Goal: Navigation & Orientation: Find specific page/section

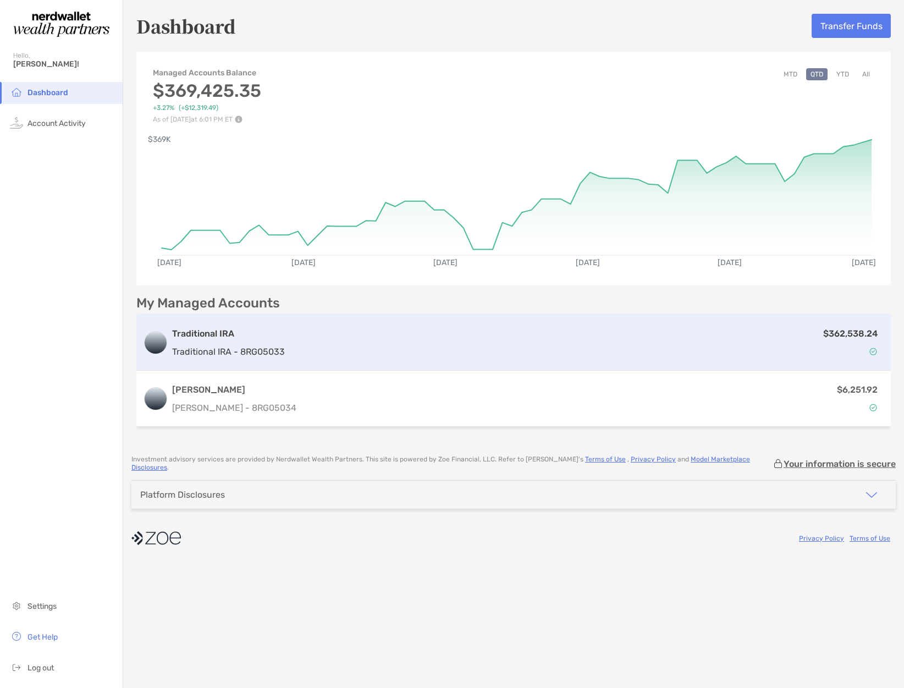
click at [837, 331] on p "$362,538.24" at bounding box center [850, 334] width 54 height 14
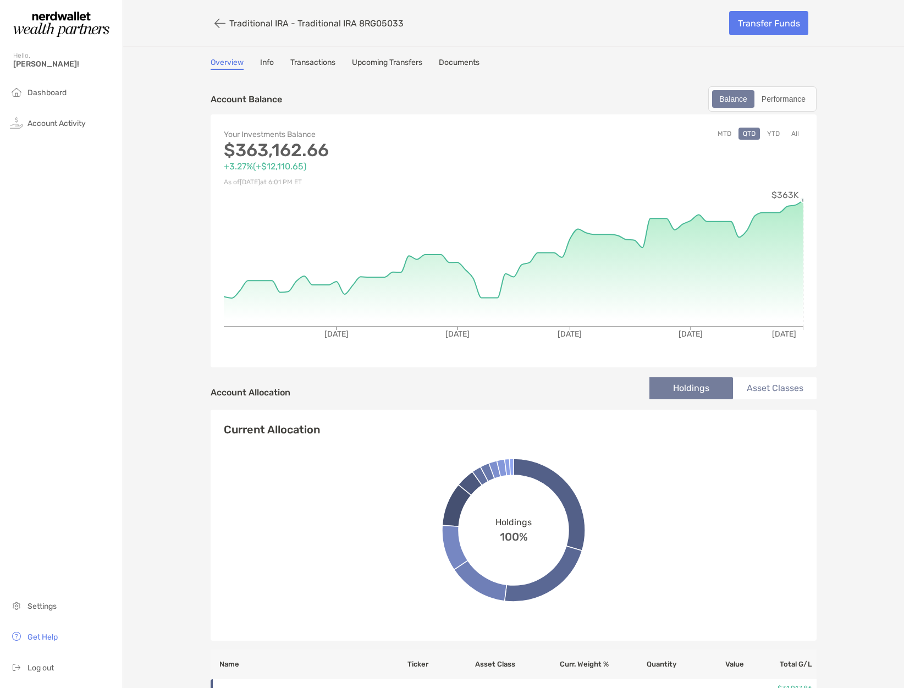
click at [801, 285] on icon at bounding box center [514, 263] width 580 height 127
click at [221, 23] on button "button" at bounding box center [220, 23] width 19 height 20
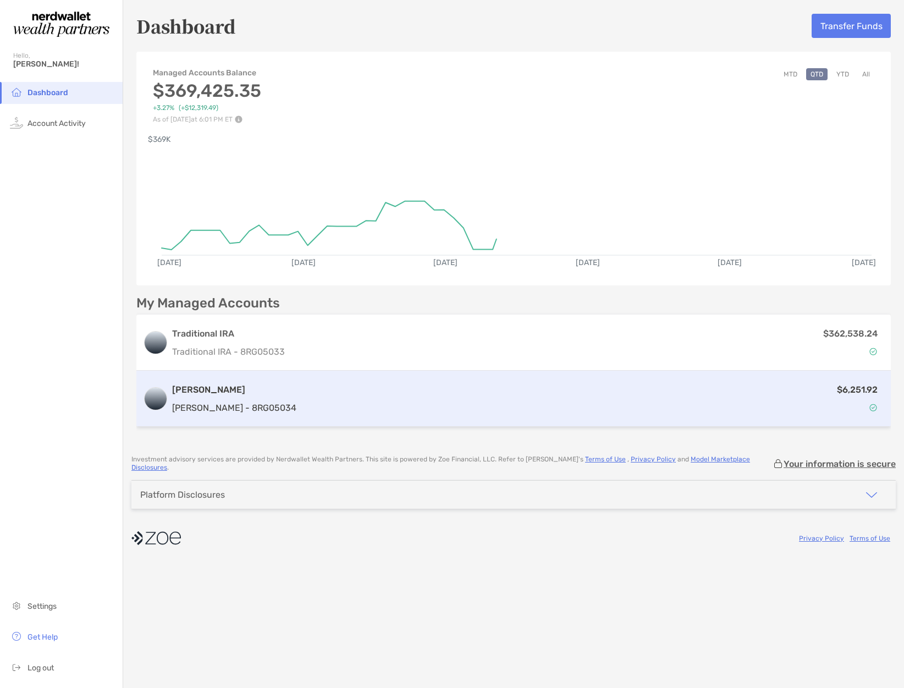
click at [755, 386] on div "$6,251.92" at bounding box center [593, 399] width 584 height 32
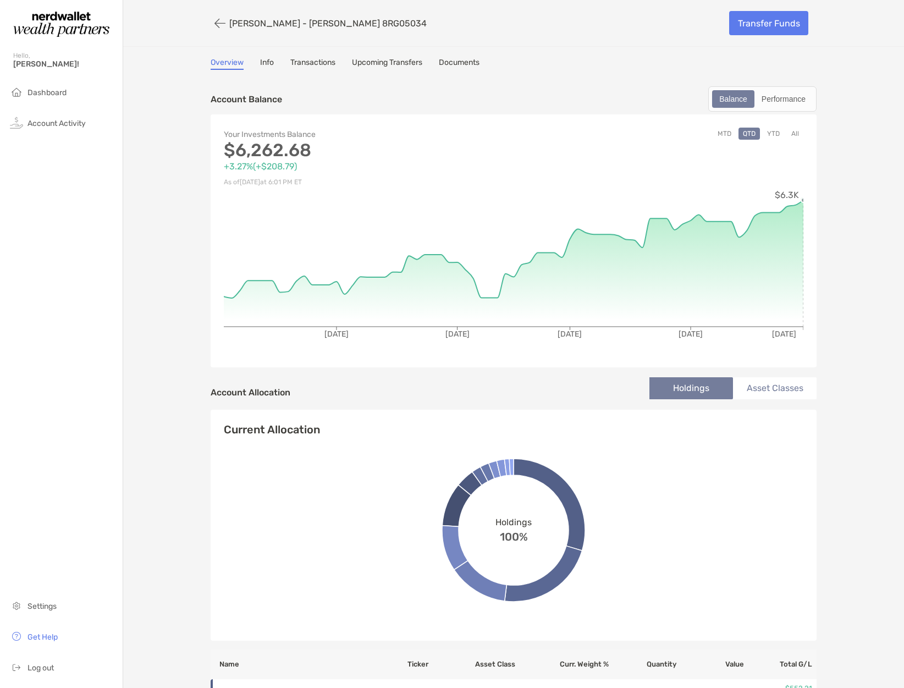
drag, startPoint x: 803, startPoint y: 245, endPoint x: 809, endPoint y: 245, distance: 6.6
click at [803, 245] on icon at bounding box center [514, 263] width 580 height 127
click at [36, 654] on ul "Settings Get Help Log out" at bounding box center [61, 642] width 123 height 92
drag, startPoint x: 36, startPoint y: 668, endPoint x: 55, endPoint y: 644, distance: 30.9
click at [36, 667] on span "Log out" at bounding box center [41, 667] width 26 height 9
